Goal: Task Accomplishment & Management: Manage account settings

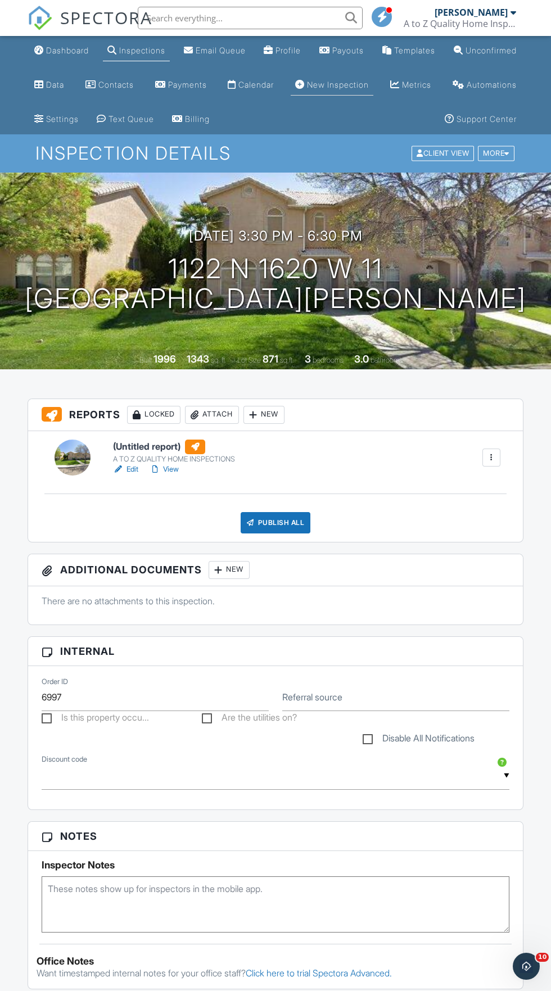
click at [369, 83] on div "New Inspection" at bounding box center [338, 85] width 62 height 10
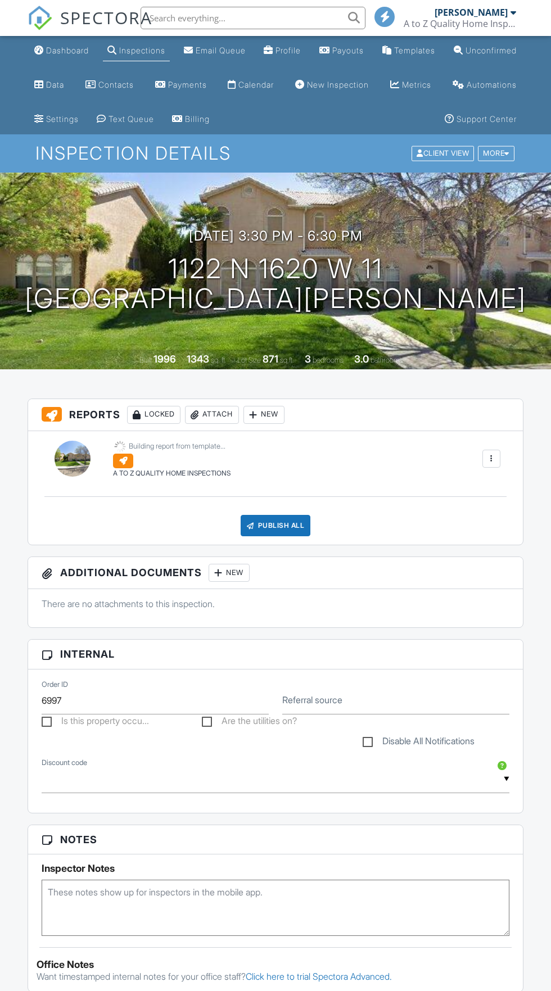
click at [143, 49] on div "Inspections" at bounding box center [142, 51] width 46 height 10
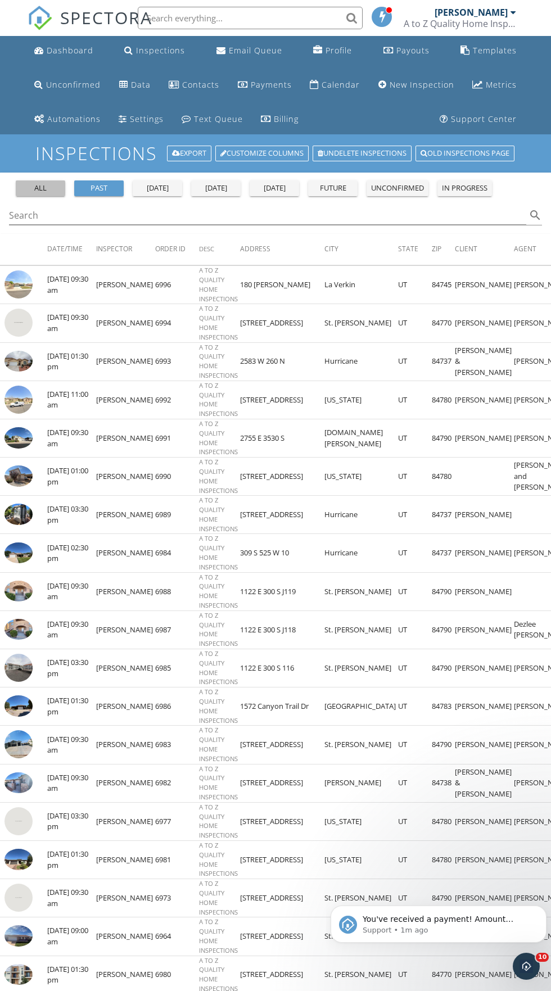
click at [30, 186] on div "all" at bounding box center [40, 188] width 40 height 11
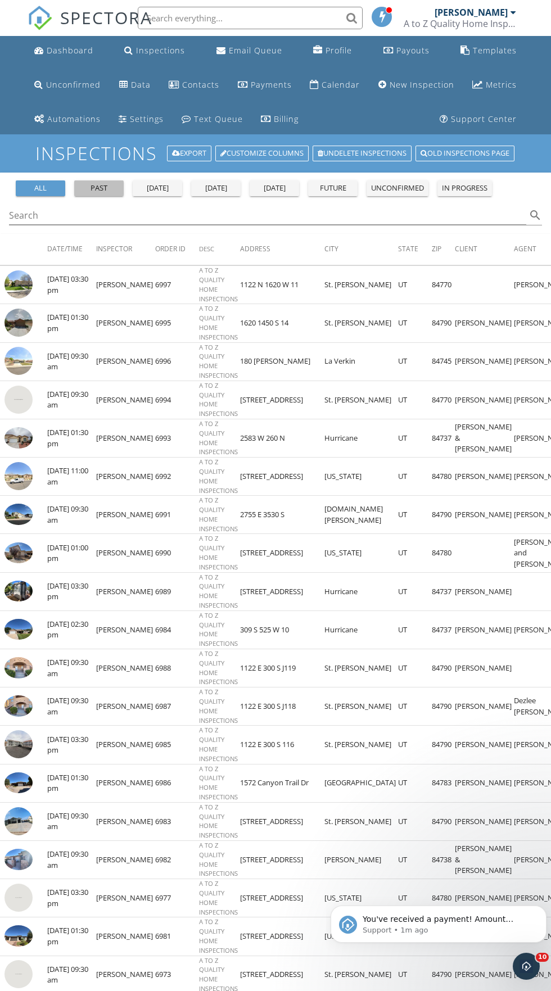
click at [87, 188] on div "past" at bounding box center [99, 188] width 40 height 11
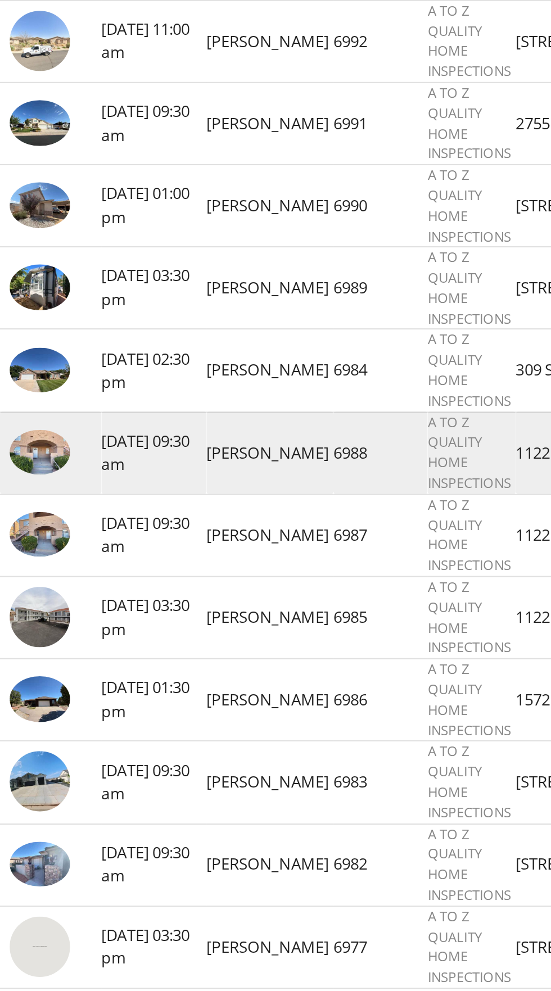
click at [14, 491] on img at bounding box center [18, 488] width 28 height 21
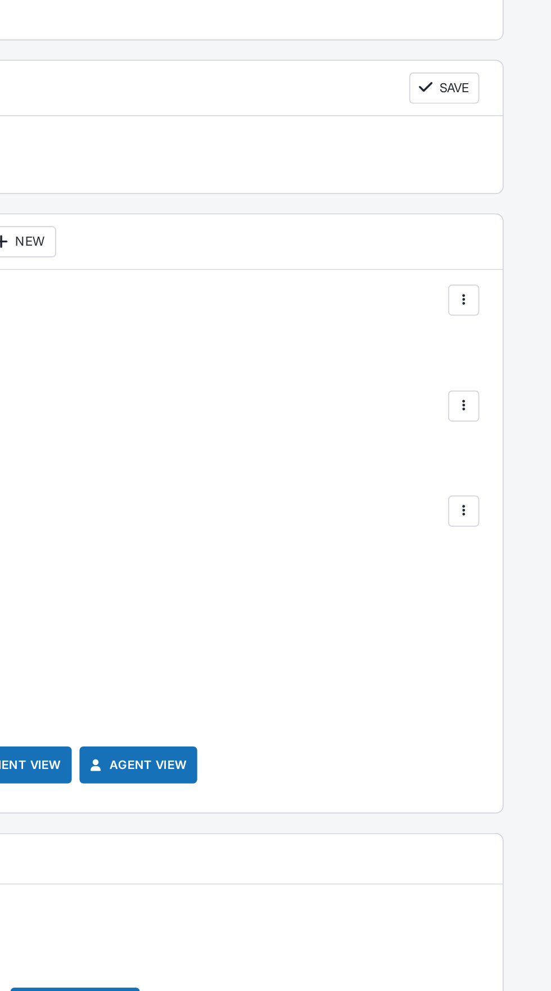
click at [507, 598] on div at bounding box center [500, 599] width 18 height 18
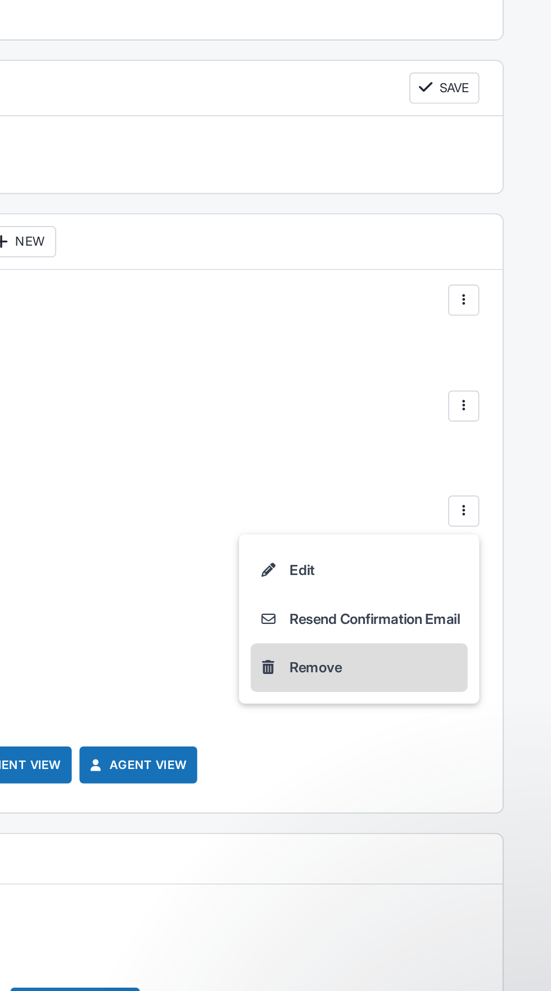
click at [420, 689] on li "Remove" at bounding box center [439, 690] width 125 height 28
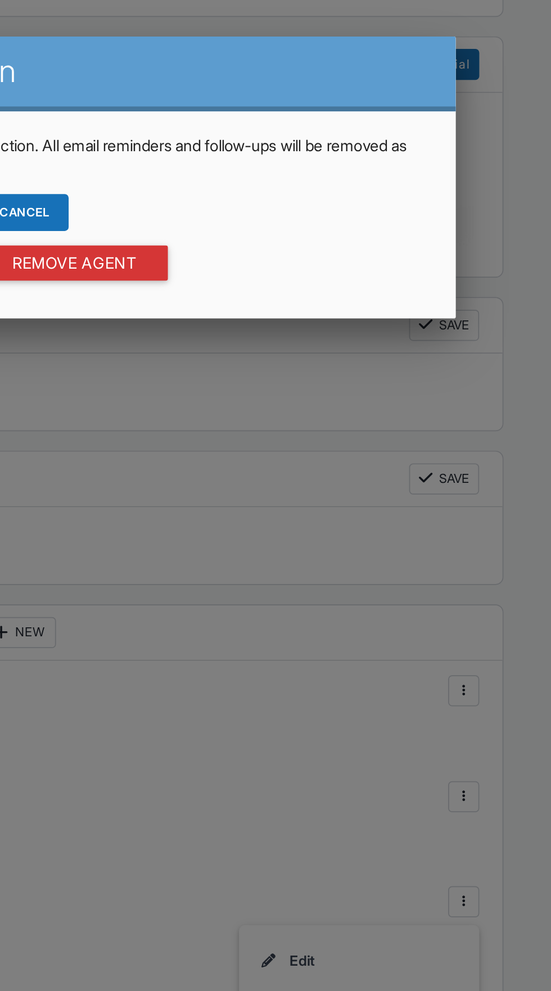
scroll to position [910, 0]
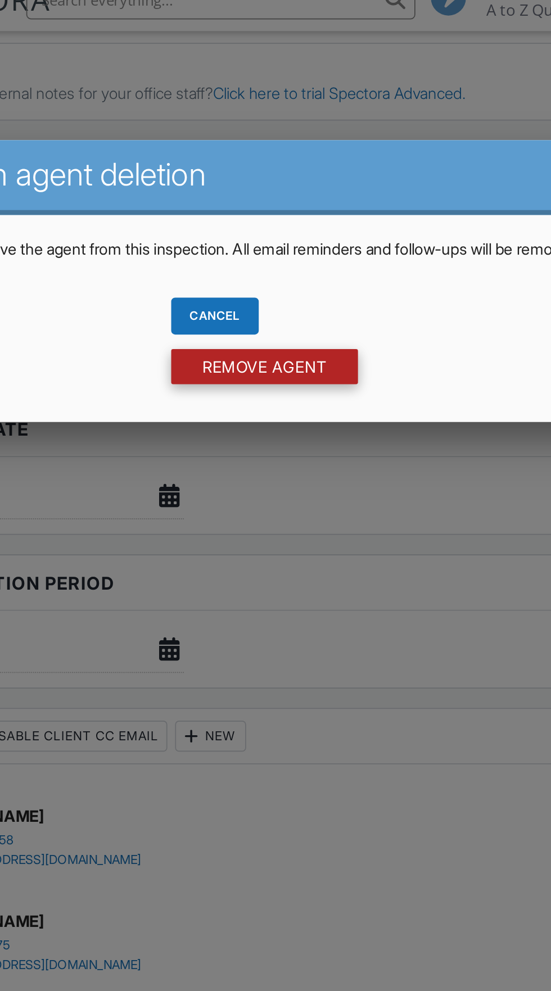
click at [299, 235] on input "Remove Agent" at bounding box center [276, 230] width 108 height 20
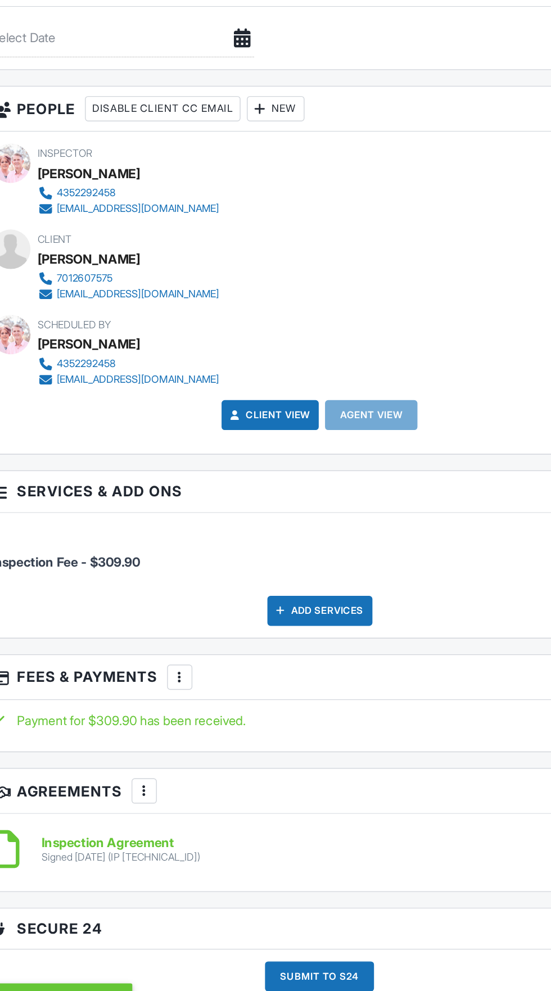
scroll to position [1054, 0]
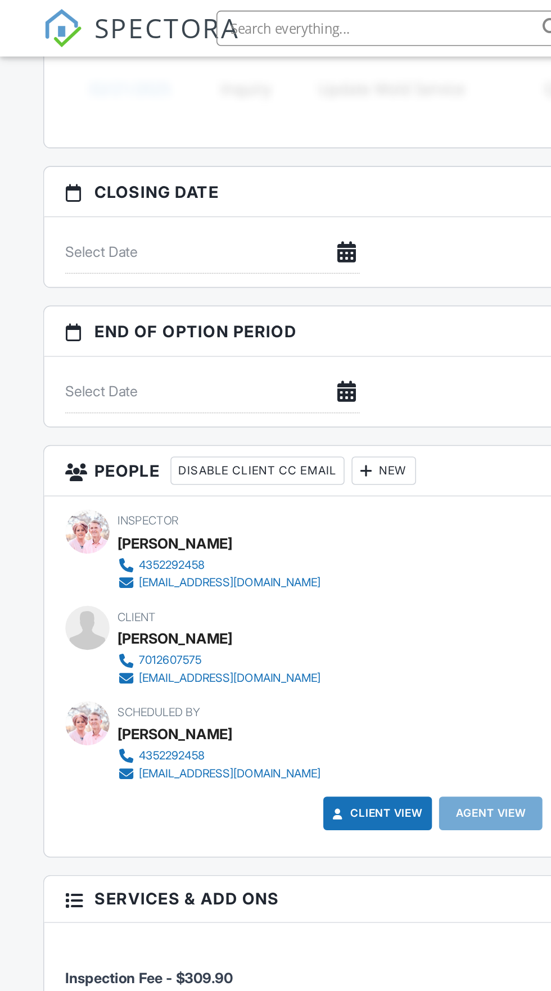
click at [239, 299] on div at bounding box center [233, 299] width 11 height 11
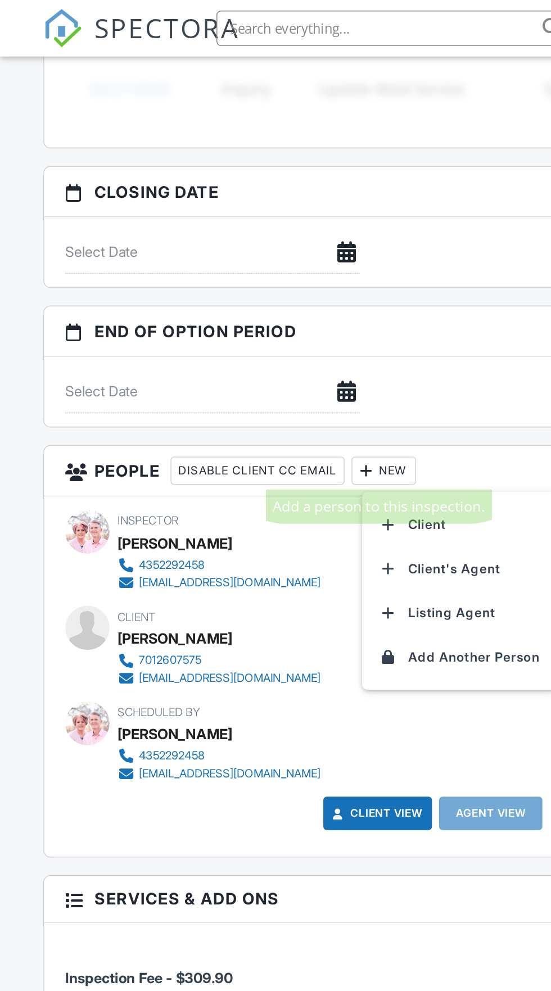
scroll to position [0, 0]
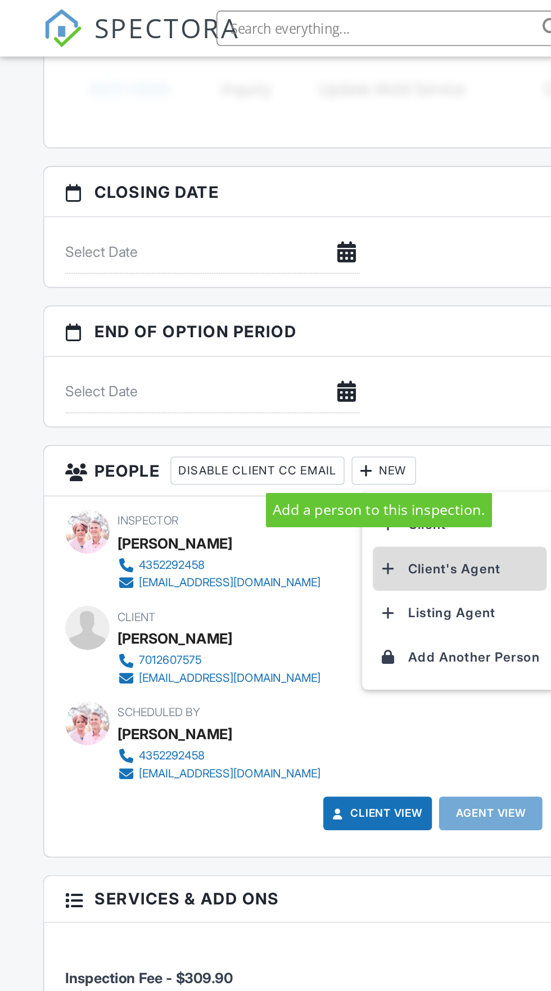
click at [308, 356] on li "Client's Agent" at bounding box center [292, 362] width 111 height 28
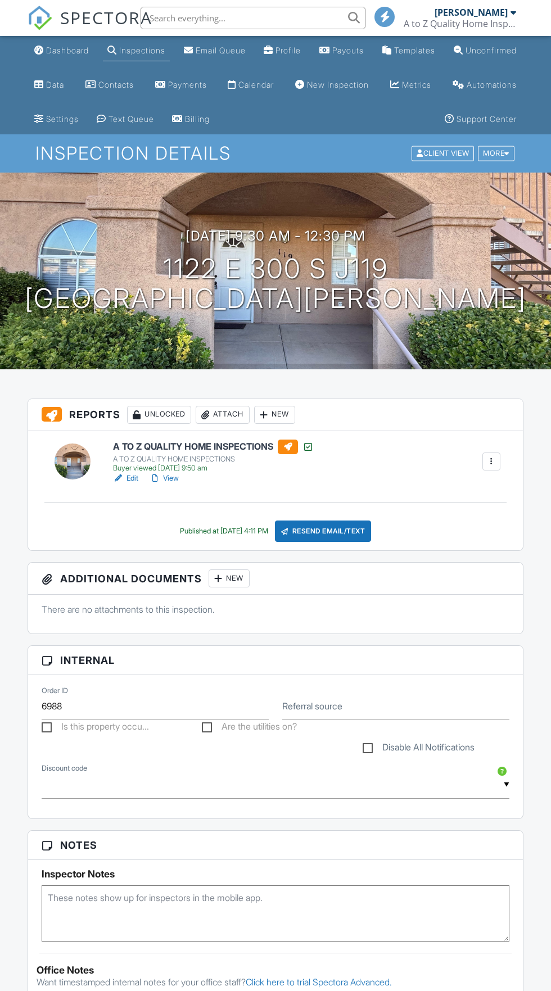
scroll to position [1054, 0]
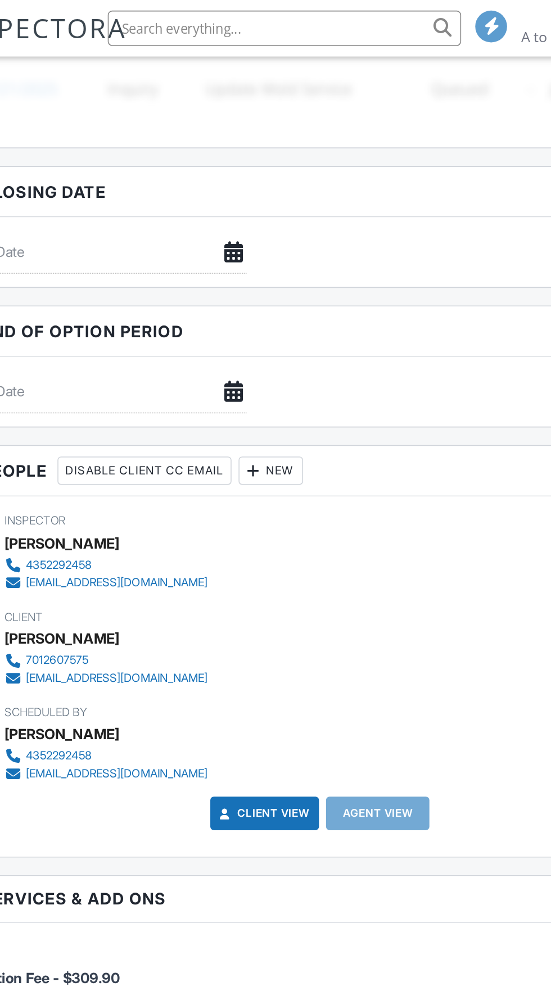
click at [256, 300] on div "New" at bounding box center [244, 300] width 41 height 18
click at [239, 297] on div at bounding box center [233, 299] width 11 height 11
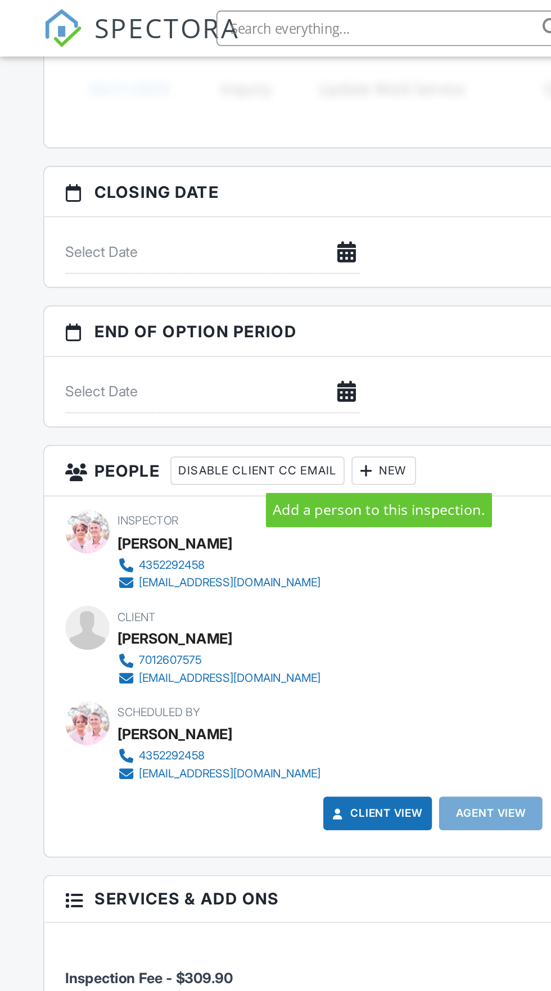
scroll to position [0, 0]
click at [256, 296] on div "New" at bounding box center [244, 300] width 41 height 18
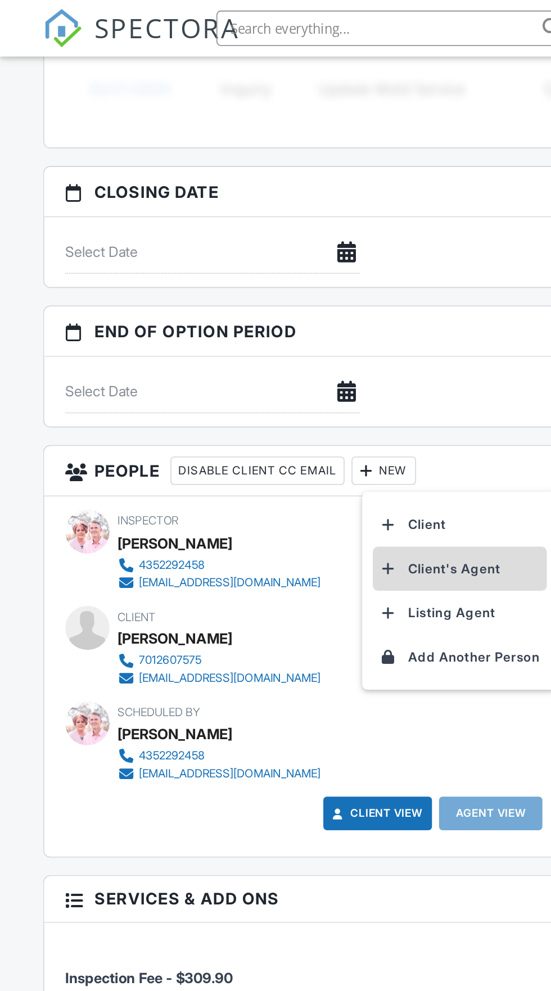
click at [299, 359] on li "Client's Agent" at bounding box center [292, 362] width 111 height 28
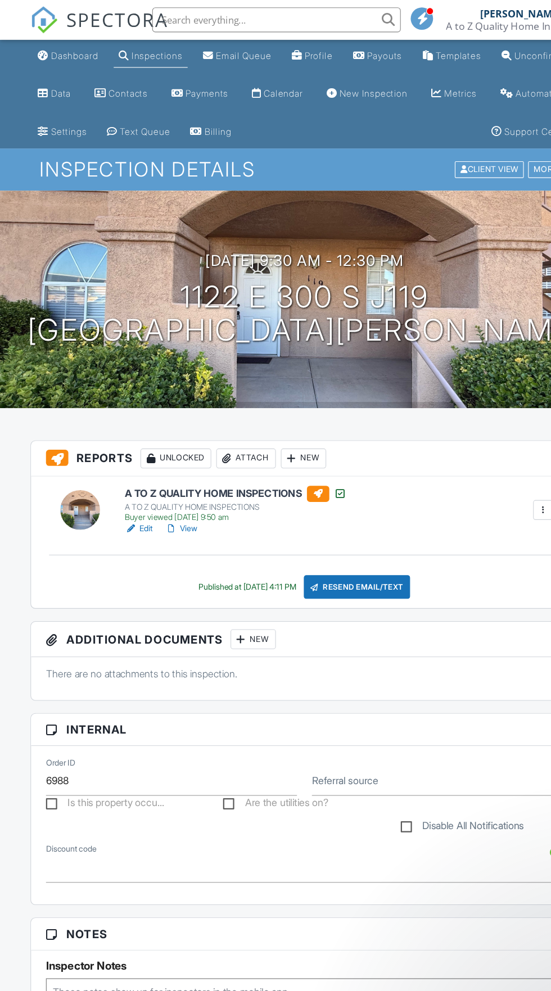
click at [337, 531] on div "Resend Email/Text" at bounding box center [323, 531] width 97 height 21
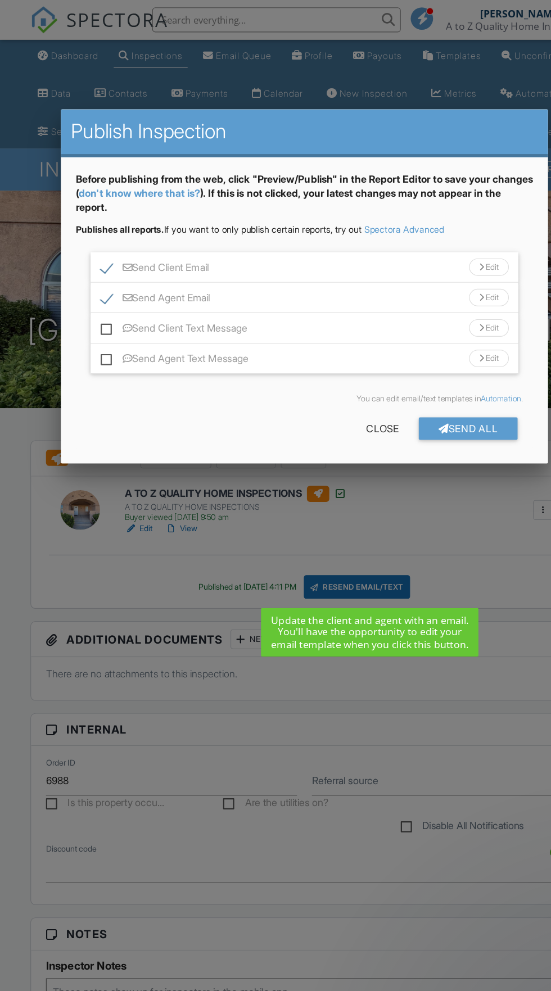
click at [96, 241] on label "Send Client Email" at bounding box center [140, 244] width 98 height 14
checkbox input "false"
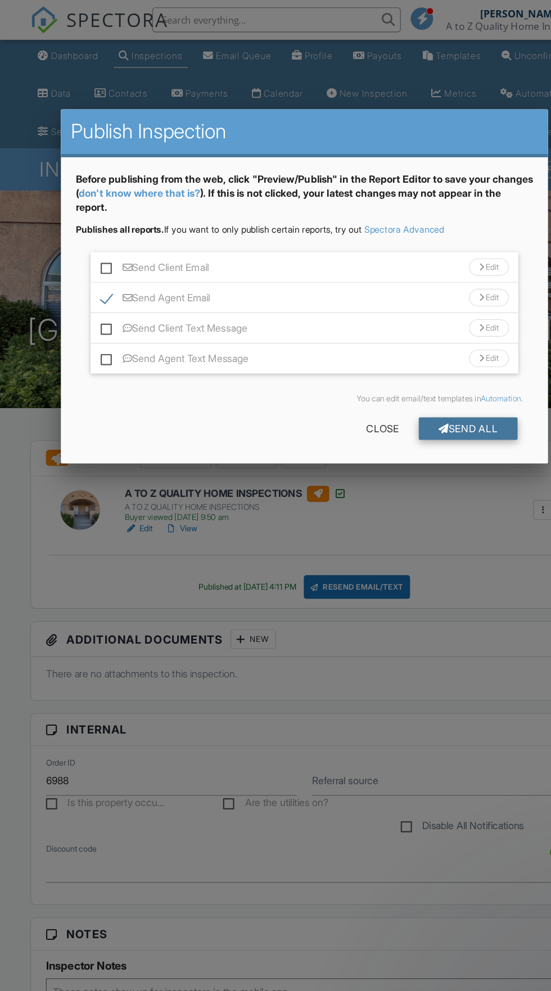
click at [423, 387] on div "Send All" at bounding box center [424, 388] width 90 height 20
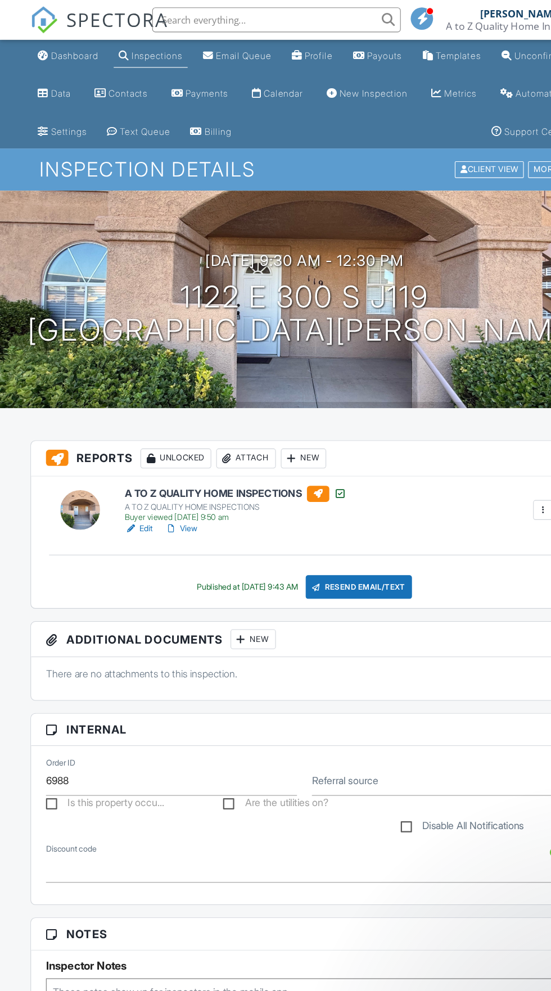
click at [343, 531] on div "Resend Email/Text" at bounding box center [325, 531] width 97 height 21
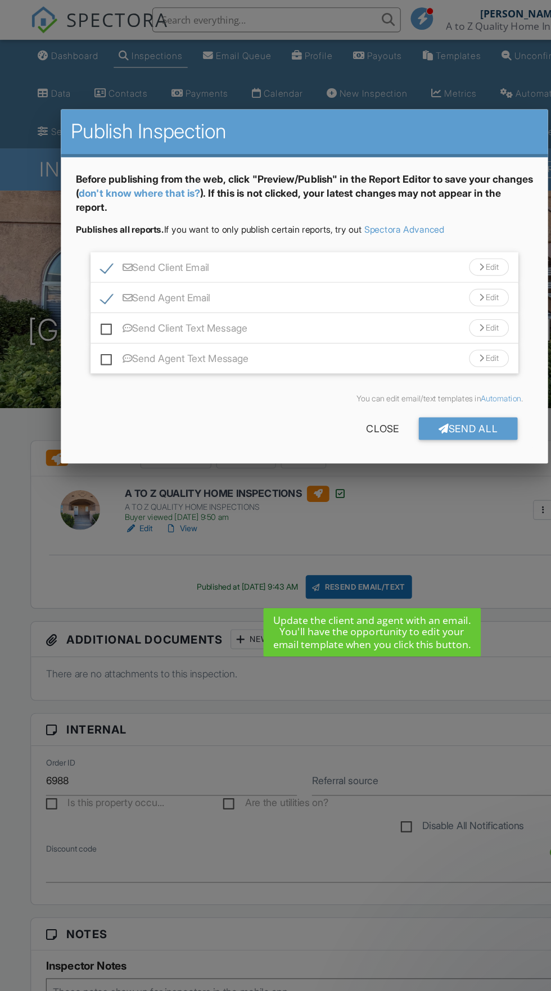
click at [96, 268] on label "Send Agent Email" at bounding box center [140, 271] width 99 height 14
checkbox input "false"
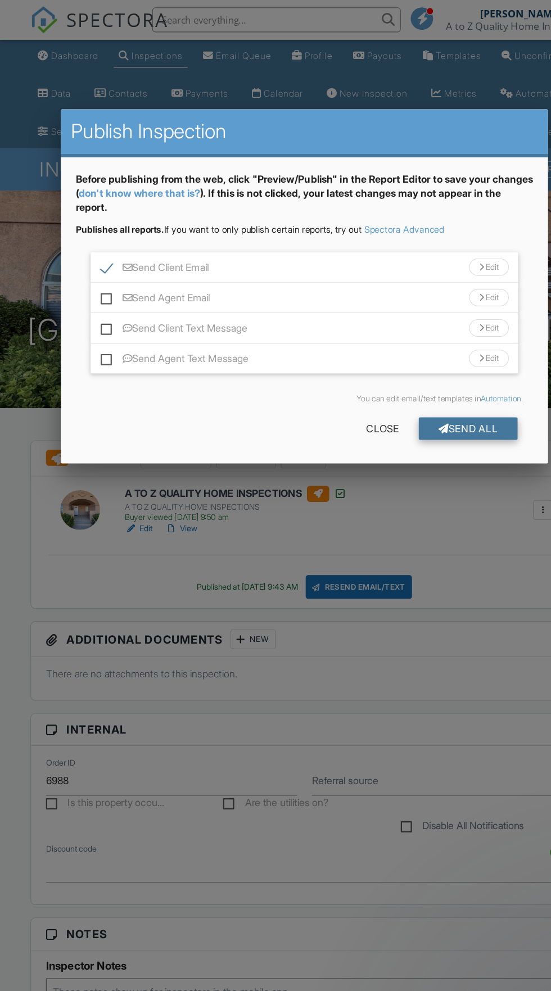
click at [433, 391] on div "Send All" at bounding box center [424, 388] width 90 height 20
